Goal: Find specific page/section: Find specific page/section

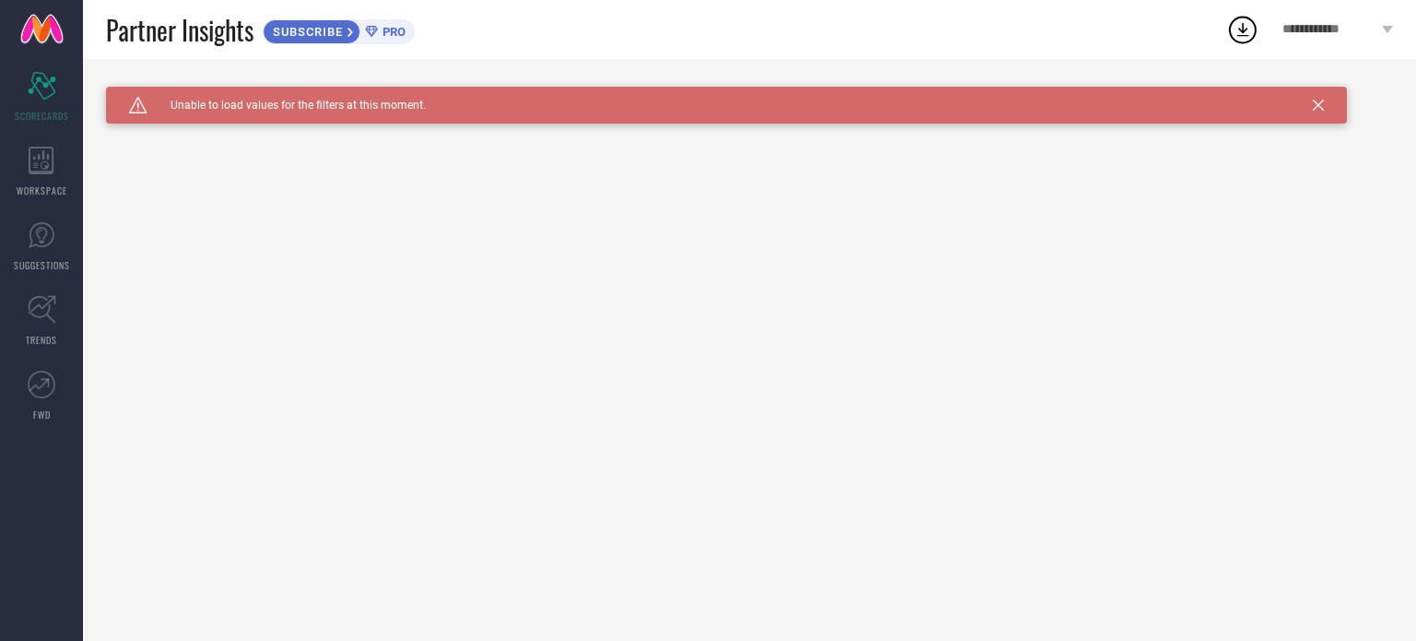
click at [1323, 106] on icon at bounding box center [1318, 105] width 11 height 11
